Goal: Task Accomplishment & Management: Use online tool/utility

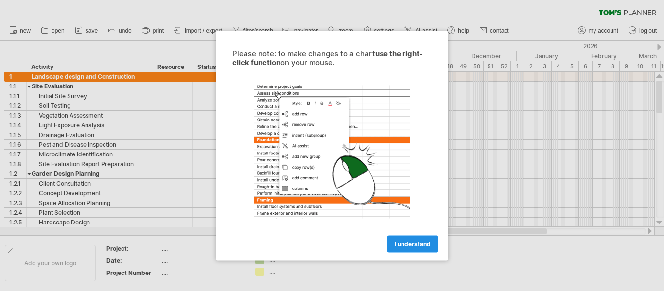
click at [413, 244] on span "I understand" at bounding box center [413, 243] width 36 height 7
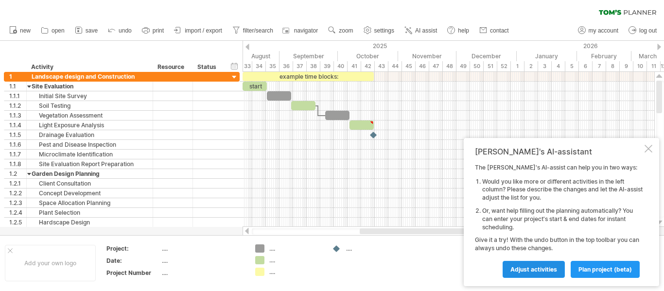
click at [534, 270] on span "Adjust activities" at bounding box center [533, 269] width 47 height 7
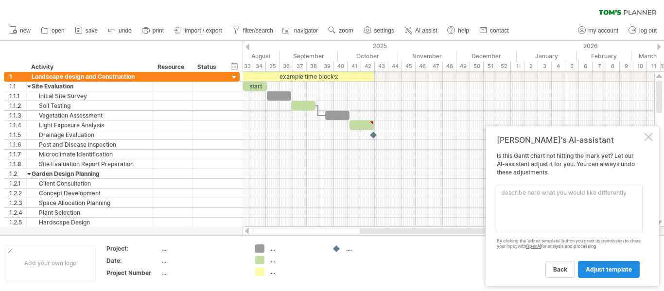
click at [610, 268] on span "adjust template" at bounding box center [609, 269] width 46 height 7
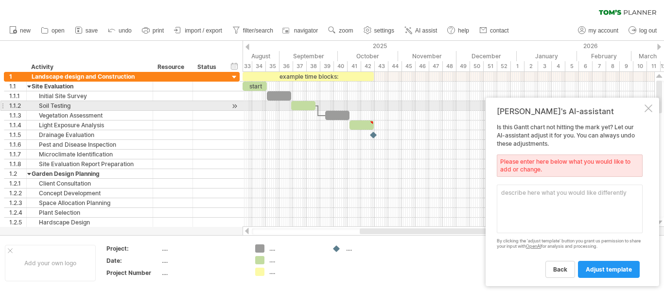
click at [647, 110] on div at bounding box center [649, 109] width 8 height 8
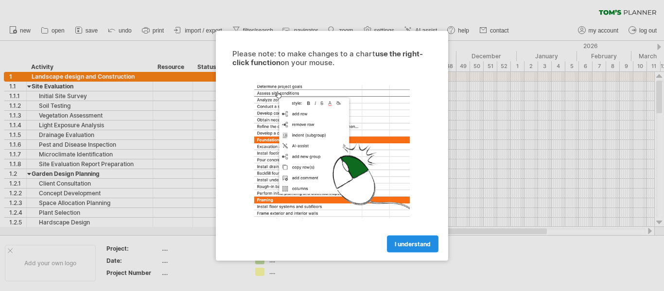
click at [406, 246] on span "I understand" at bounding box center [413, 243] width 36 height 7
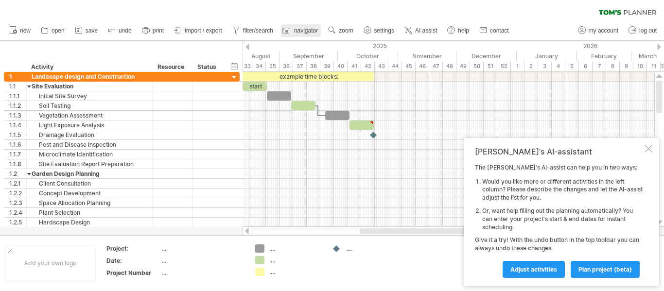
click at [303, 30] on span "navigator" at bounding box center [306, 30] width 24 height 7
click at [264, 26] on link "filter/search" at bounding box center [253, 30] width 46 height 13
type input "**********"
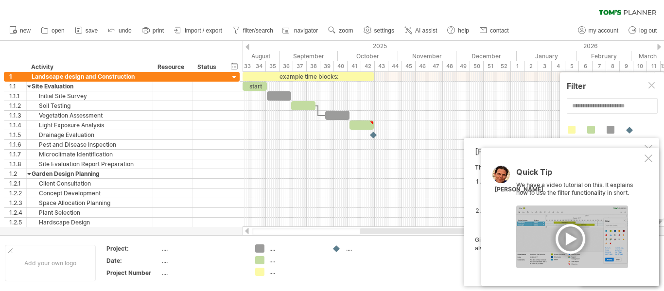
drag, startPoint x: 570, startPoint y: 238, endPoint x: 556, endPoint y: 234, distance: 14.5
click at [565, 236] on div at bounding box center [572, 237] width 112 height 63
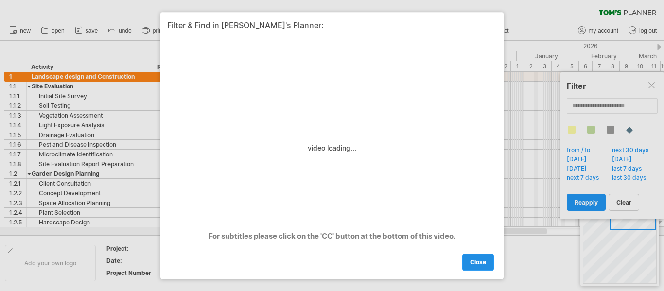
click at [474, 261] on span "close" at bounding box center [478, 262] width 16 height 7
